Goal: Register for event/course

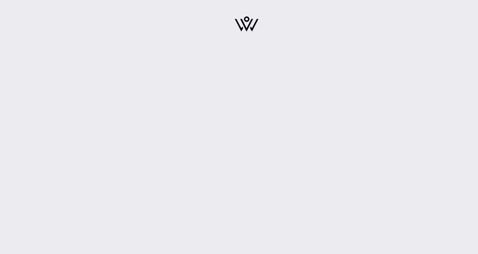
click at [252, 22] on img at bounding box center [247, 23] width 24 height 15
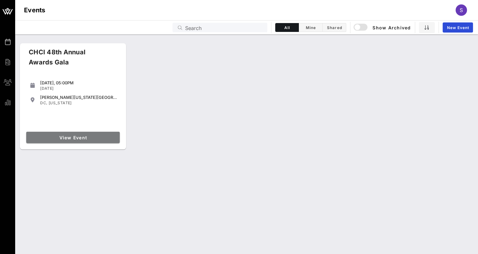
click at [67, 137] on span "View Event" at bounding box center [73, 137] width 89 height 5
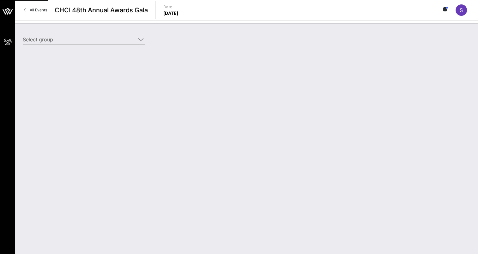
type input "[US_STATE][GEOGRAPHIC_DATA] ([US_STATE][GEOGRAPHIC_DATA]) [[PERSON_NAME], [EMAI…"
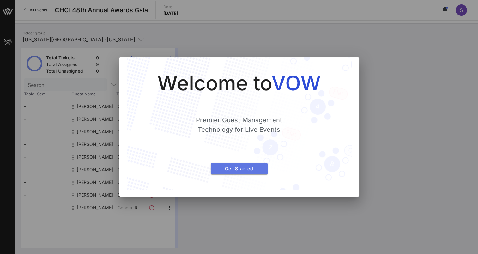
click at [252, 167] on span "Get Started" at bounding box center [239, 168] width 47 height 5
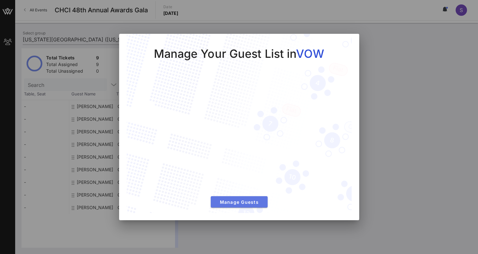
click at [243, 200] on span "Manage Guests" at bounding box center [239, 202] width 47 height 5
